Goal: Navigation & Orientation: Go to known website

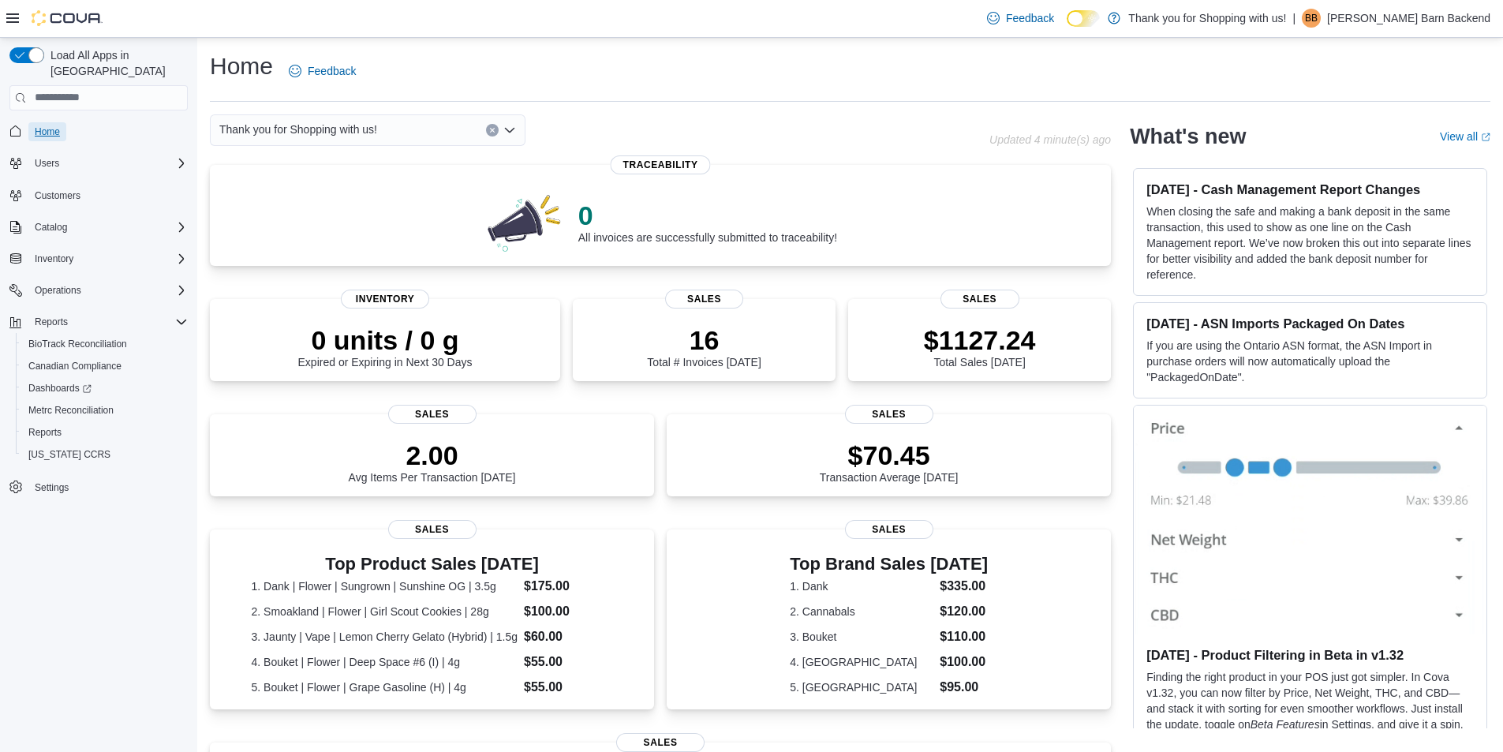
click at [50, 125] on span "Home" at bounding box center [47, 131] width 25 height 13
